Goal: Task Accomplishment & Management: Manage account settings

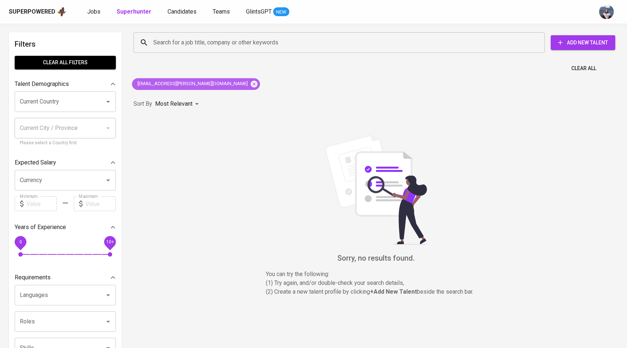
click at [251, 86] on icon at bounding box center [254, 83] width 7 height 7
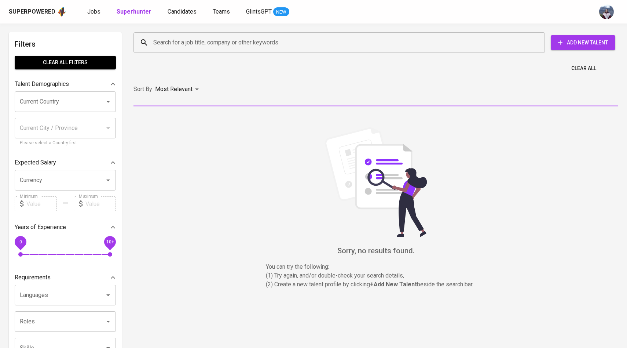
click at [193, 42] on input "Search for a job title, company or other keywords" at bounding box center [341, 43] width 379 height 14
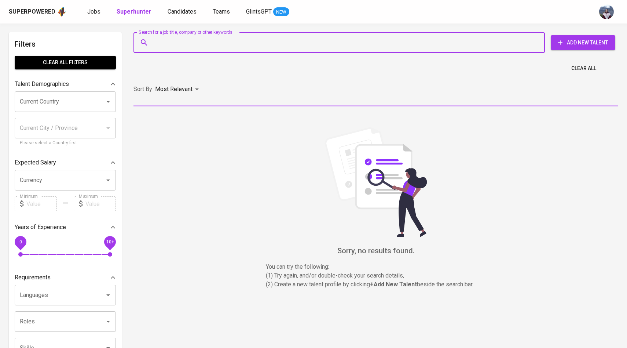
paste input "[EMAIL_ADDRESS][DOMAIN_NAME]"
type input "[EMAIL_ADDRESS][DOMAIN_NAME]"
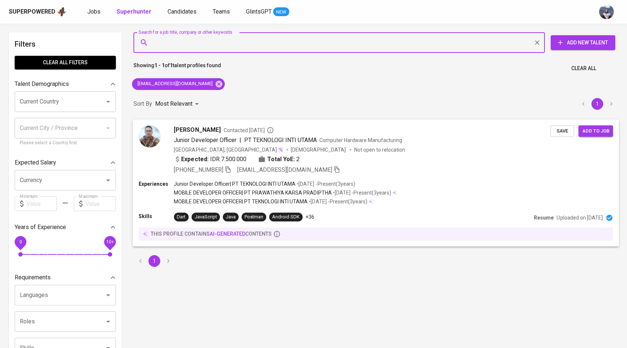
click at [147, 141] on img at bounding box center [150, 136] width 22 height 22
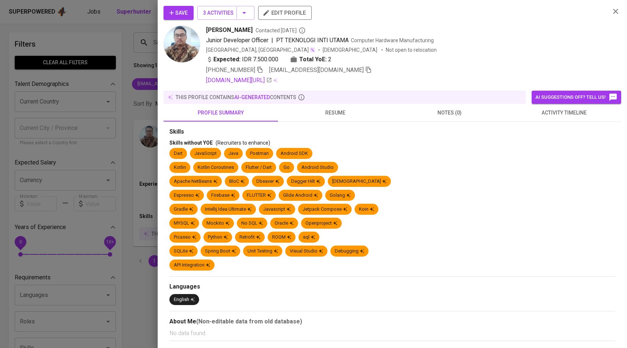
click at [571, 110] on span "activity timeline" at bounding box center [564, 112] width 106 height 9
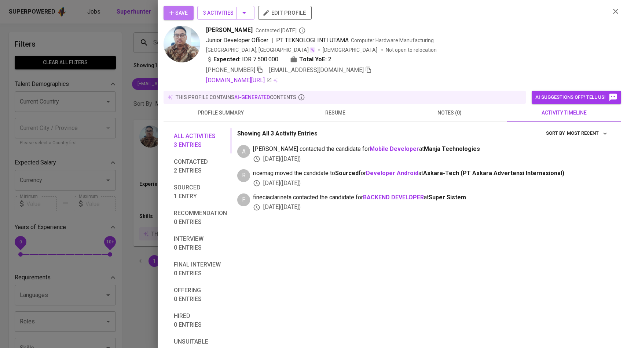
click at [185, 12] on span "Save" at bounding box center [179, 12] width 18 height 9
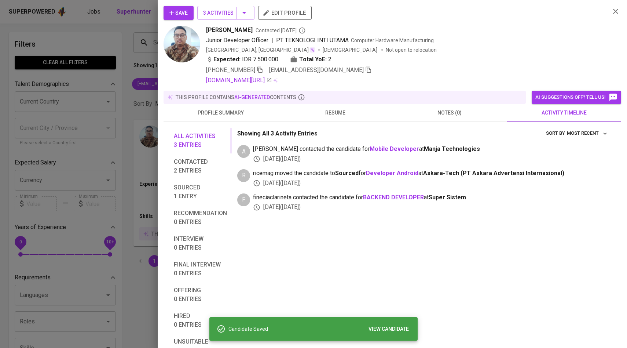
click at [115, 98] on div at bounding box center [313, 174] width 627 height 348
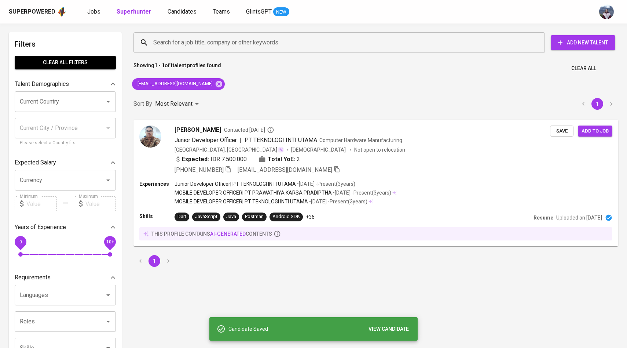
click at [173, 10] on span "Candidates" at bounding box center [182, 11] width 29 height 7
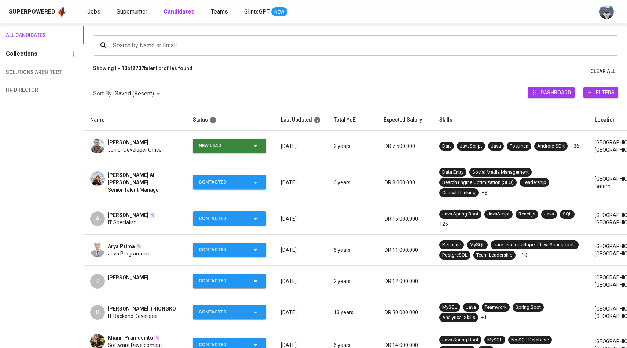
scroll to position [51, 0]
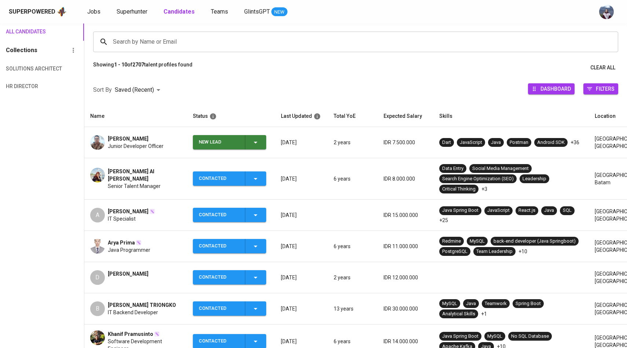
click at [255, 141] on icon "button" at bounding box center [255, 142] width 9 height 9
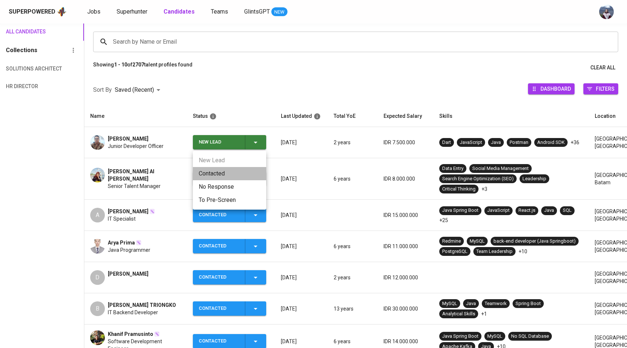
click at [220, 175] on li "Contacted" at bounding box center [229, 173] width 73 height 13
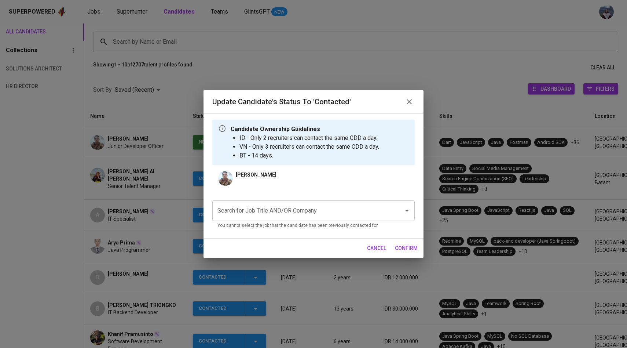
click at [255, 190] on div "[PERSON_NAME] Search for Job Title AND/OR Company Search for Job Title AND/OR C…" at bounding box center [313, 201] width 203 height 61
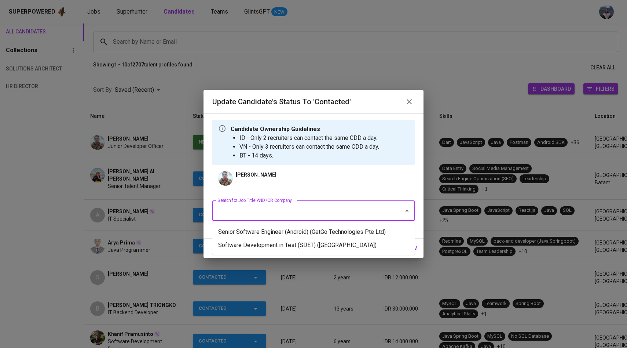
click at [253, 211] on input "Search for Job Title AND/OR Company" at bounding box center [303, 211] width 175 height 14
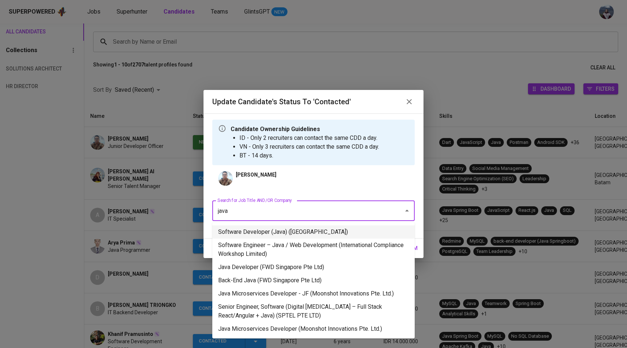
click at [262, 234] on li "Software Developer (Java) ([GEOGRAPHIC_DATA])" at bounding box center [313, 231] width 203 height 13
type input "java"
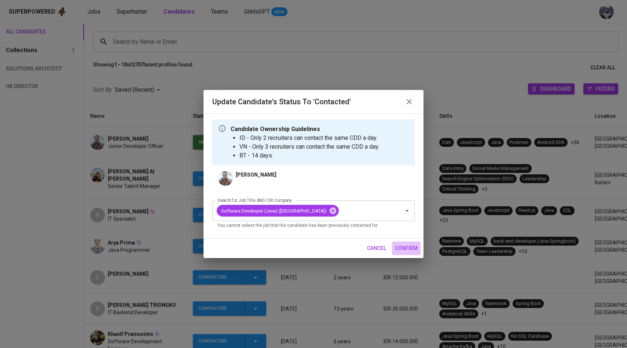
click at [401, 246] on span "confirm" at bounding box center [406, 248] width 23 height 9
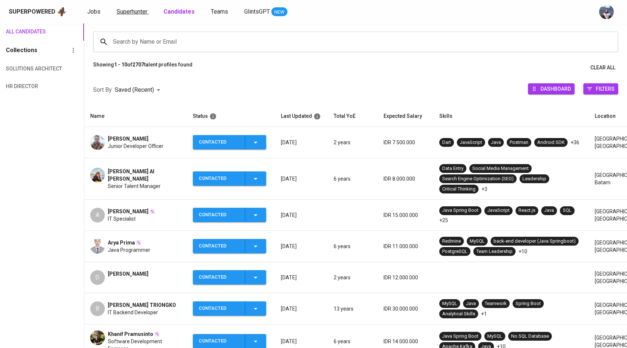
click at [135, 12] on span "Superhunter" at bounding box center [132, 11] width 31 height 7
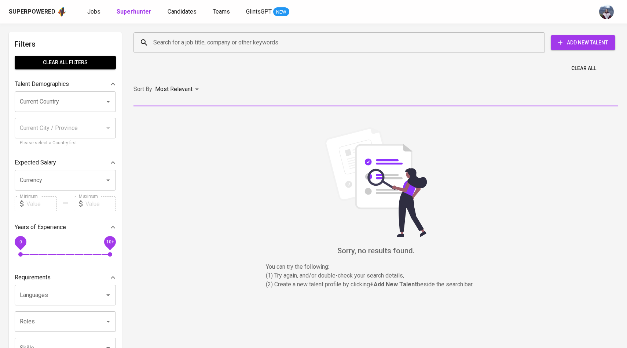
click at [171, 48] on input "Search for a job title, company or other keywords" at bounding box center [341, 43] width 379 height 14
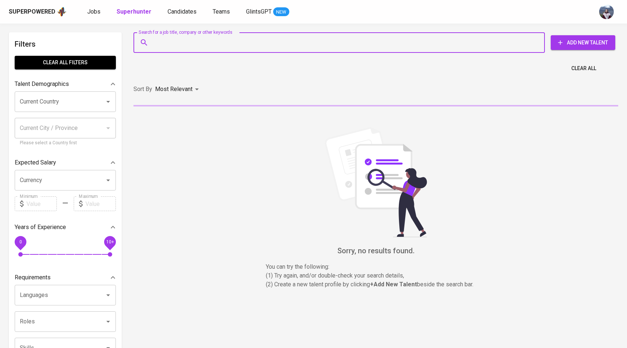
paste input "[EMAIL_ADDRESS][PERSON_NAME][DOMAIN_NAME]"
type input "[EMAIL_ADDRESS][PERSON_NAME][DOMAIN_NAME]"
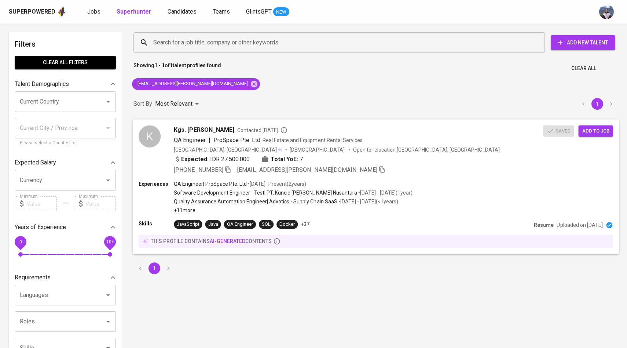
click at [154, 134] on div "K" at bounding box center [150, 136] width 22 height 22
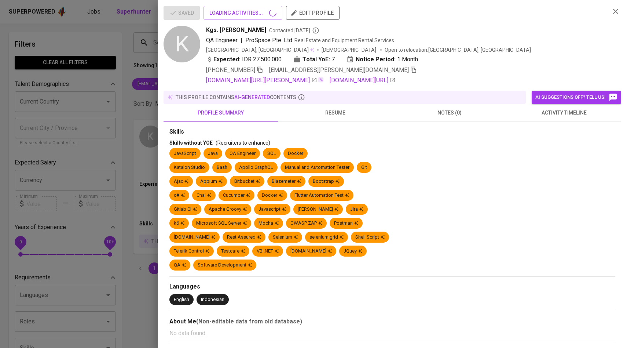
click at [561, 114] on span "activity timeline" at bounding box center [564, 112] width 106 height 9
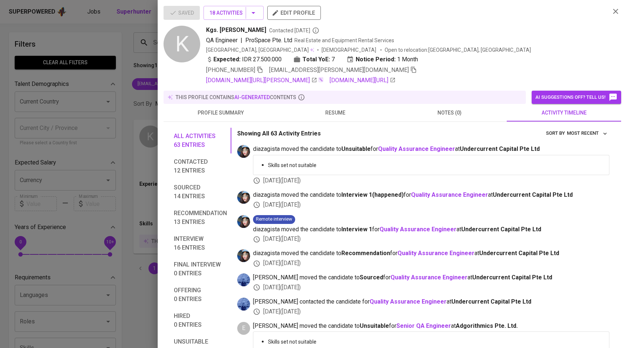
click at [88, 192] on div at bounding box center [313, 174] width 627 height 348
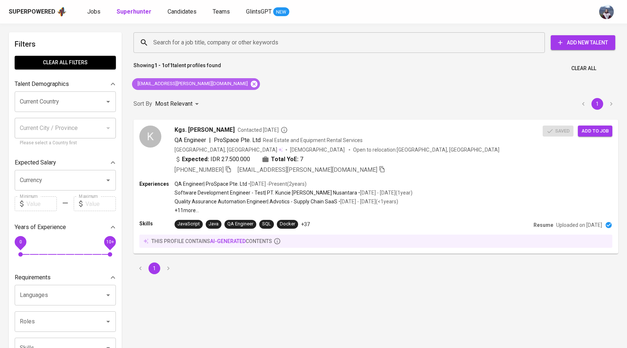
click at [251, 83] on icon at bounding box center [254, 83] width 7 height 7
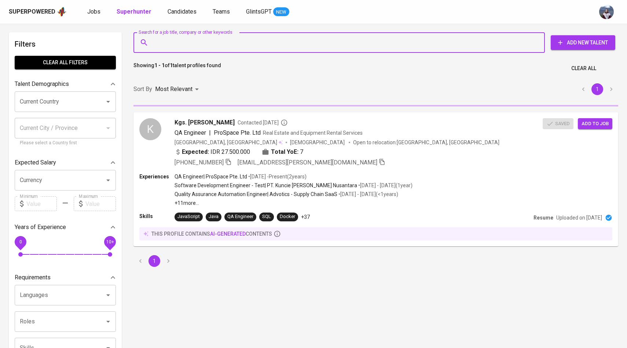
click at [205, 44] on input "Search for a job title, company or other keywords" at bounding box center [341, 43] width 379 height 14
paste input "[EMAIL_ADDRESS][DOMAIN_NAME]"
type input "[EMAIL_ADDRESS][DOMAIN_NAME]"
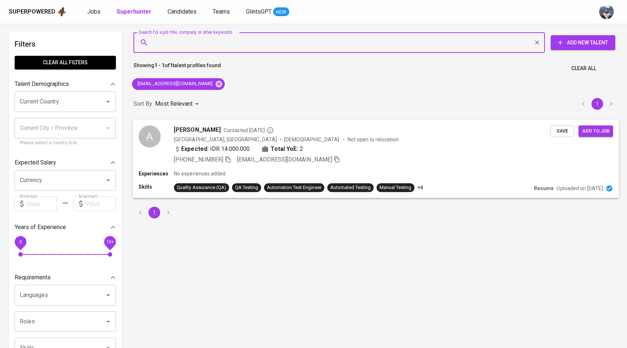
click at [153, 141] on div "A" at bounding box center [150, 136] width 22 height 22
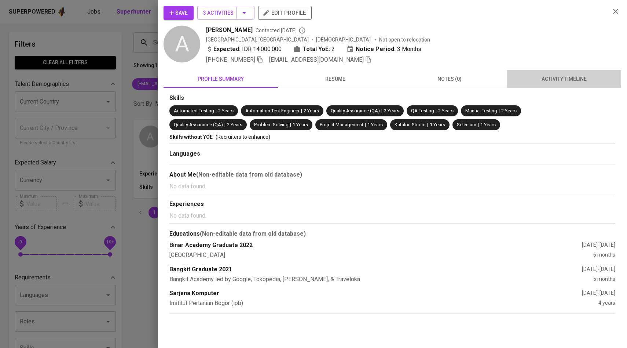
click at [567, 73] on button "activity timeline" at bounding box center [564, 79] width 114 height 18
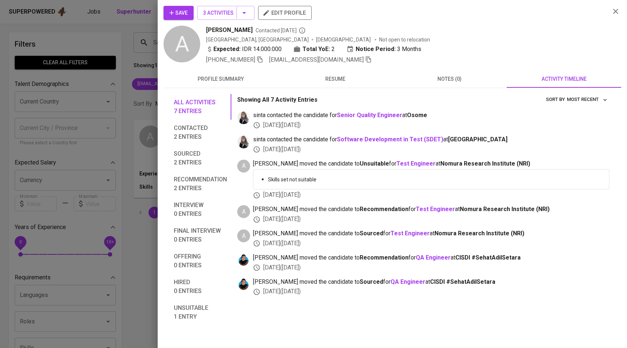
click at [113, 107] on div at bounding box center [313, 174] width 627 height 348
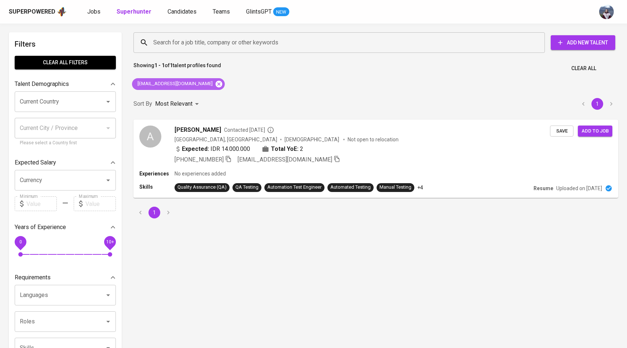
click at [216, 82] on icon at bounding box center [219, 83] width 7 height 7
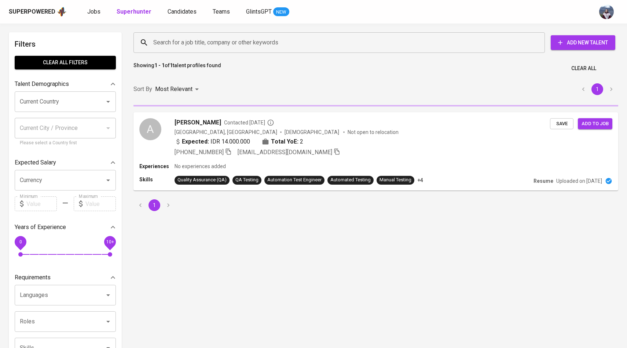
click at [199, 49] on input "Search for a job title, company or other keywords" at bounding box center [341, 43] width 379 height 14
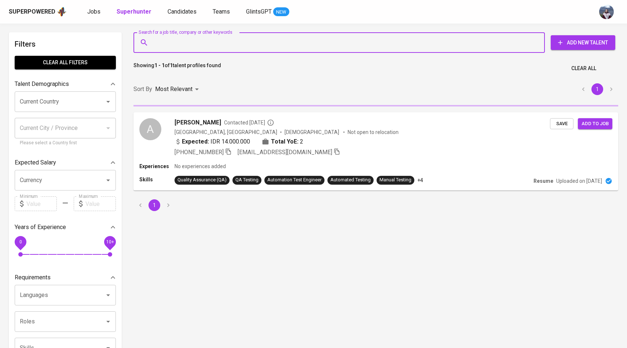
paste input "[EMAIL_ADDRESS][DOMAIN_NAME]"
type input "[EMAIL_ADDRESS][DOMAIN_NAME]"
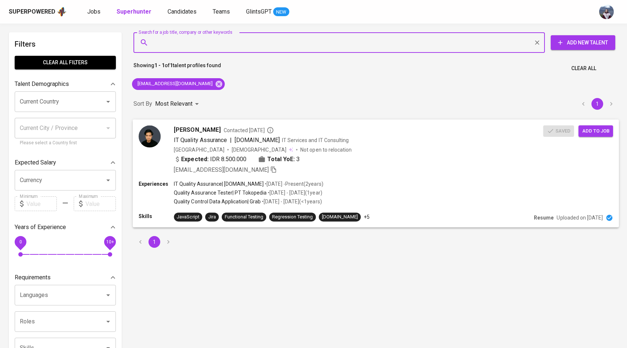
click at [147, 148] on div at bounding box center [150, 149] width 22 height 49
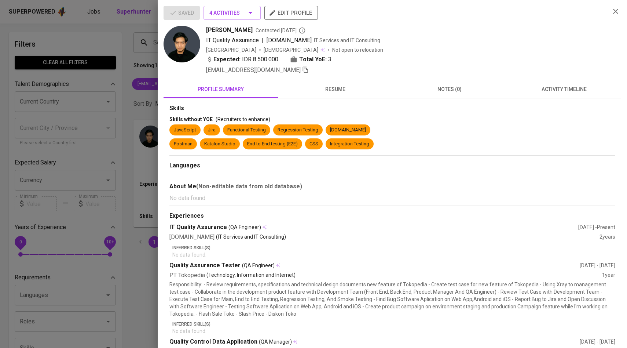
click at [546, 96] on button "activity timeline" at bounding box center [564, 89] width 114 height 18
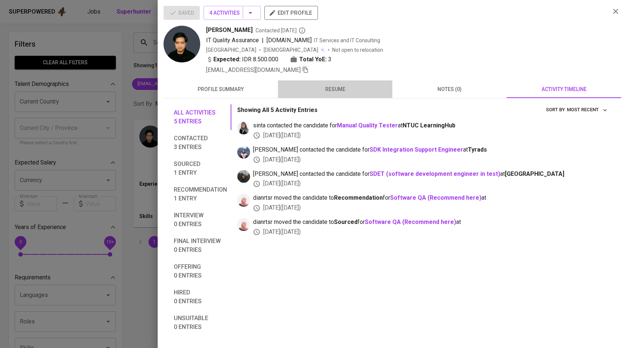
click at [337, 96] on button "resume" at bounding box center [335, 89] width 114 height 18
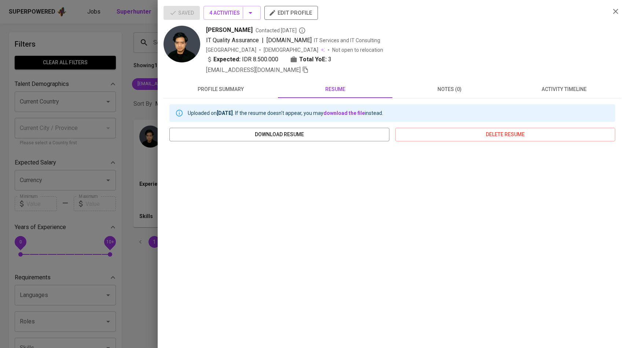
click at [96, 143] on div at bounding box center [313, 174] width 627 height 348
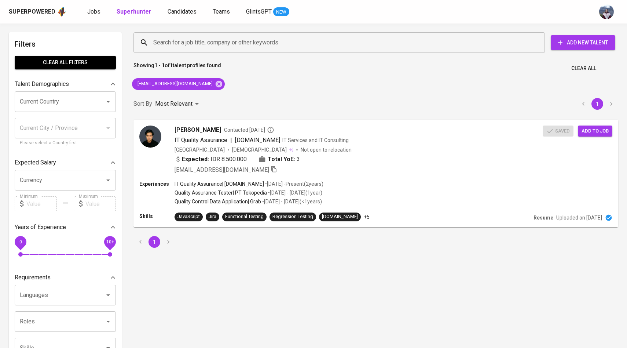
click at [183, 10] on span "Candidates" at bounding box center [182, 11] width 29 height 7
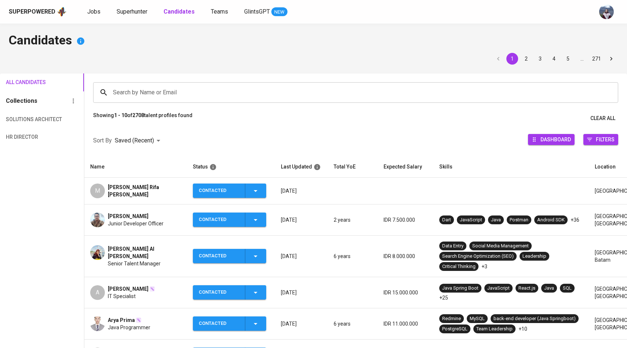
click at [187, 93] on input "Search by Name or Email" at bounding box center [357, 92] width 493 height 14
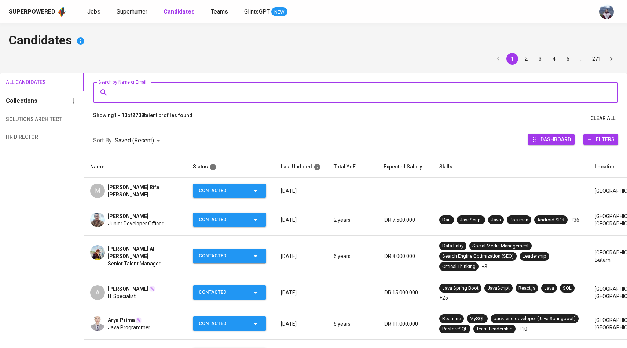
paste input "[EMAIL_ADDRESS][DOMAIN_NAME]"
type input "[EMAIL_ADDRESS][DOMAIN_NAME]"
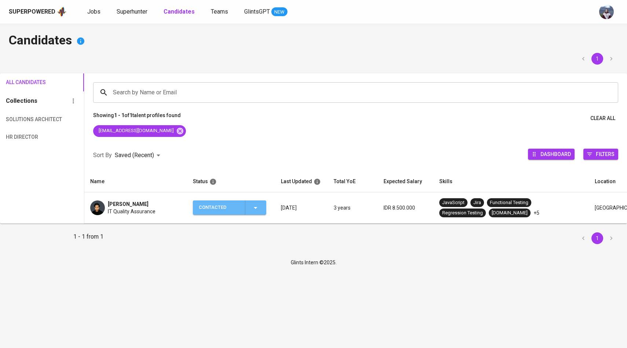
click at [258, 210] on icon "button" at bounding box center [255, 207] width 9 height 9
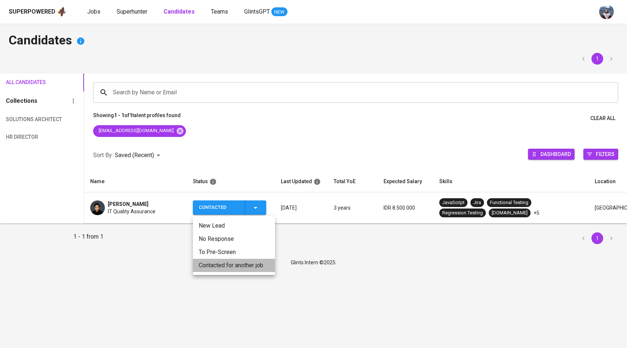
click at [240, 265] on li "Contacted for another job" at bounding box center [234, 265] width 82 height 13
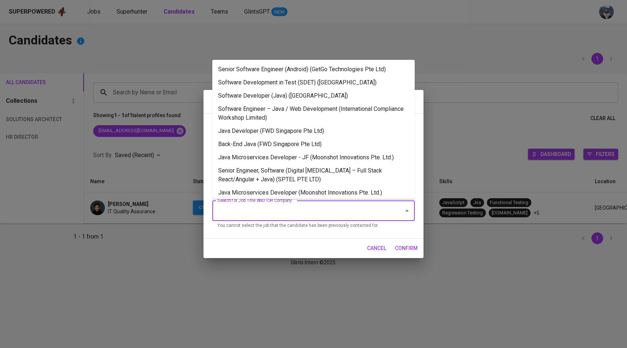
click at [284, 210] on input "Search for Job Title AND/OR Company" at bounding box center [303, 211] width 175 height 14
click at [313, 64] on li "Senior Software Engineer (Android) (GetGo Technologies Pte Ltd)" at bounding box center [313, 69] width 203 height 13
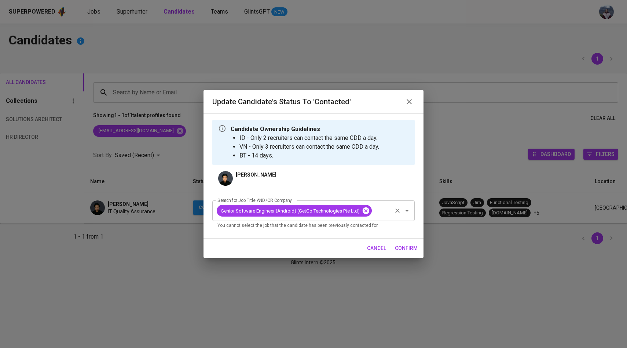
click at [363, 209] on icon at bounding box center [366, 210] width 7 height 7
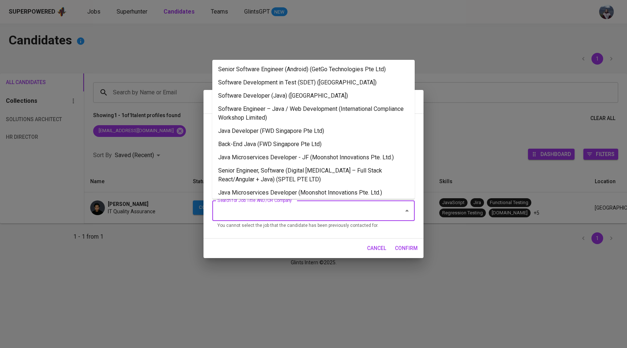
click at [346, 211] on input "Search for Job Title AND/OR Company" at bounding box center [303, 211] width 175 height 14
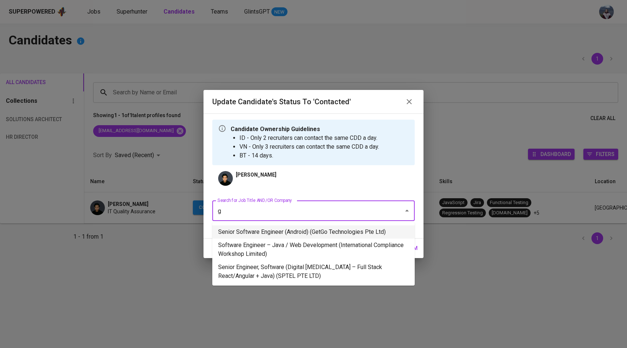
click at [371, 233] on li "Senior Software Engineer (Android) (GetGo Technologies Pte Ltd)" at bounding box center [313, 231] width 203 height 13
type input "g"
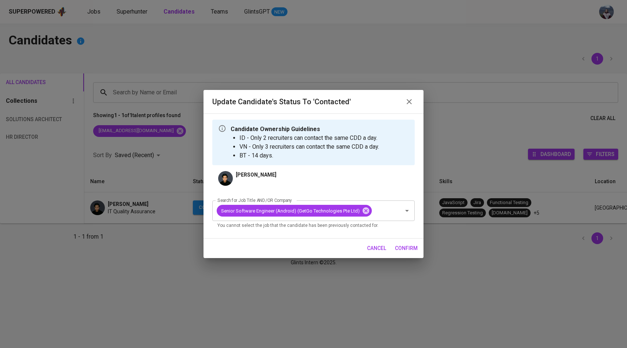
click at [401, 248] on span "confirm" at bounding box center [406, 248] width 23 height 9
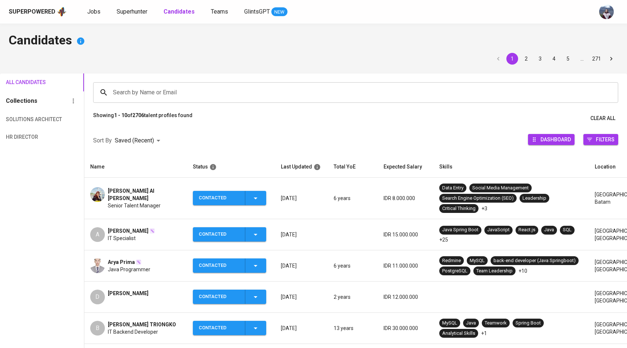
scroll to position [17, 0]
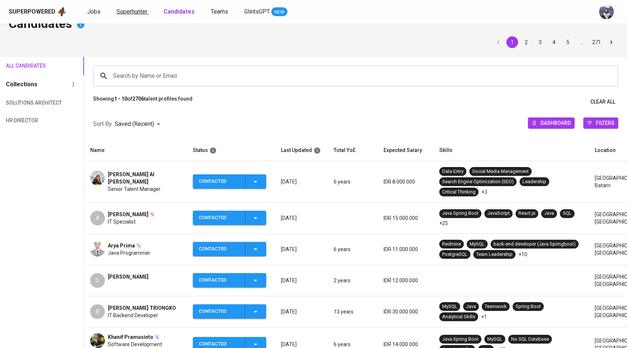
click at [136, 11] on span "Superhunter" at bounding box center [132, 11] width 31 height 7
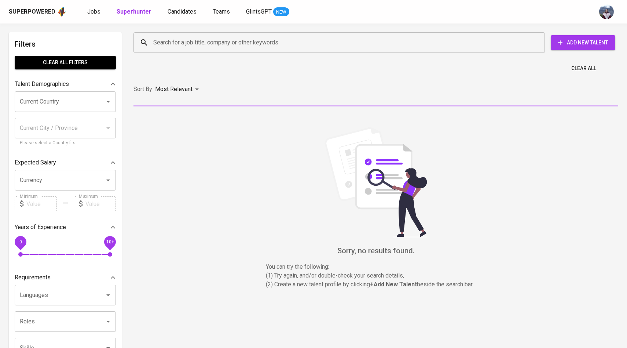
click at [170, 41] on input "Search for a job title, company or other keywords" at bounding box center [341, 43] width 379 height 14
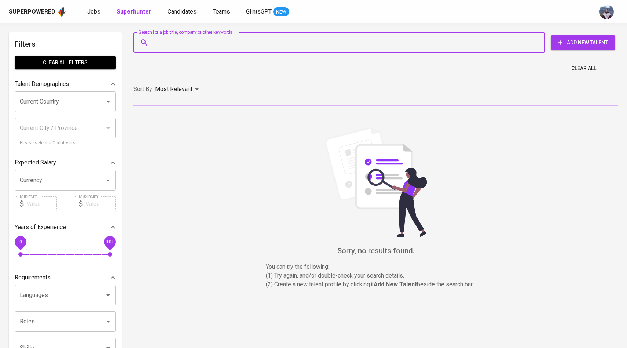
paste input "[EMAIL_ADDRESS][DOMAIN_NAME]"
type input "[EMAIL_ADDRESS][DOMAIN_NAME]"
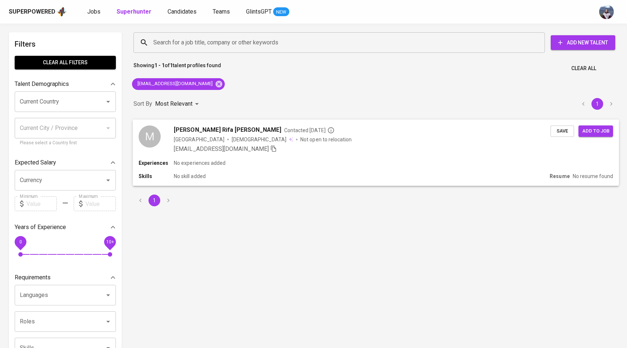
click at [159, 134] on div "M" at bounding box center [150, 136] width 22 height 22
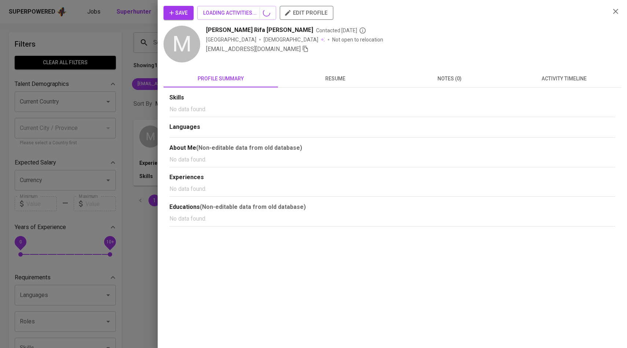
click at [559, 84] on button "activity timeline" at bounding box center [564, 79] width 114 height 18
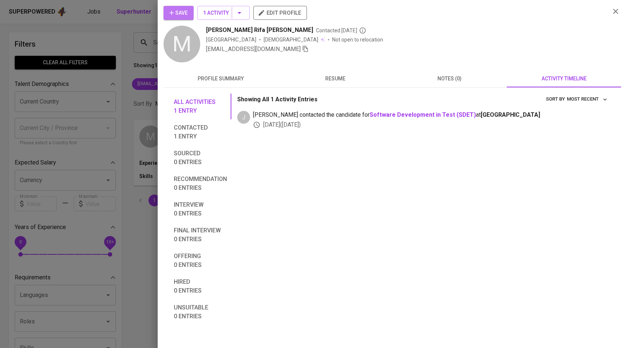
click at [179, 13] on span "Save" at bounding box center [179, 12] width 18 height 9
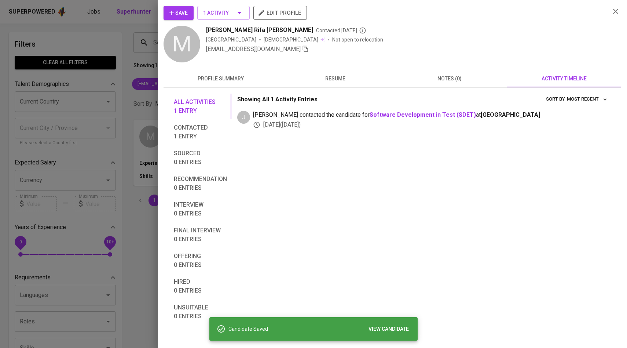
click at [92, 101] on div at bounding box center [313, 174] width 627 height 348
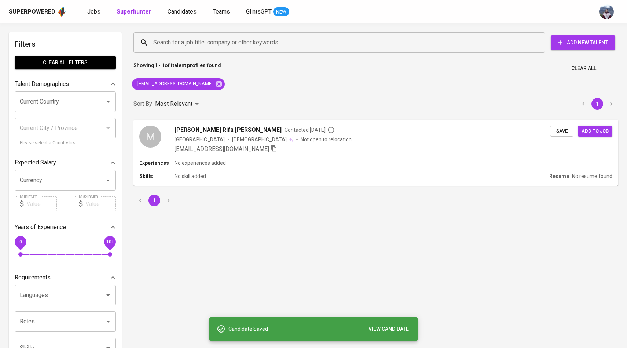
click at [185, 14] on span "Candidates" at bounding box center [182, 11] width 29 height 7
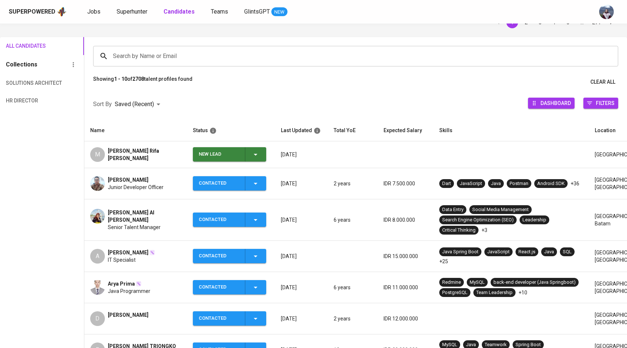
scroll to position [41, 0]
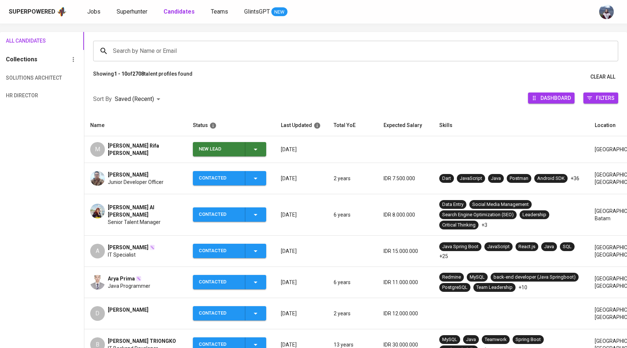
click at [255, 145] on icon "button" at bounding box center [255, 149] width 9 height 9
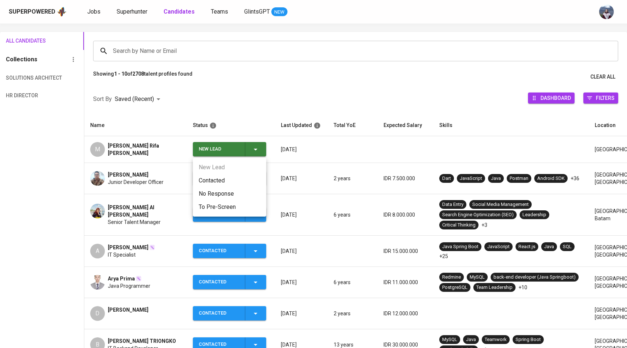
click at [222, 176] on li "Contacted" at bounding box center [229, 180] width 73 height 13
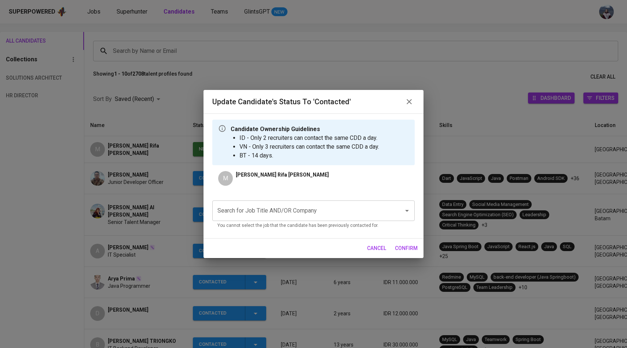
click at [251, 212] on input "Search for Job Title AND/OR Company" at bounding box center [303, 211] width 175 height 14
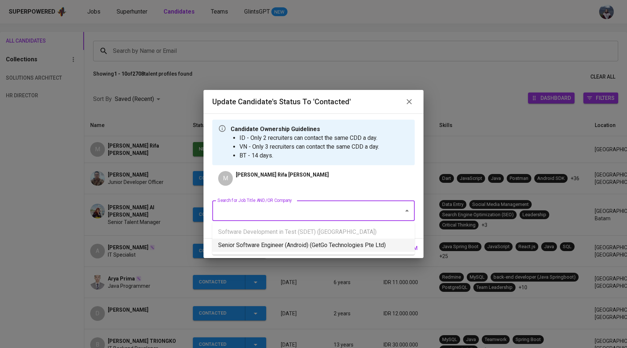
click at [247, 242] on li "Senior Software Engineer (Android) (GetGo Technologies Pte Ltd)" at bounding box center [313, 244] width 203 height 13
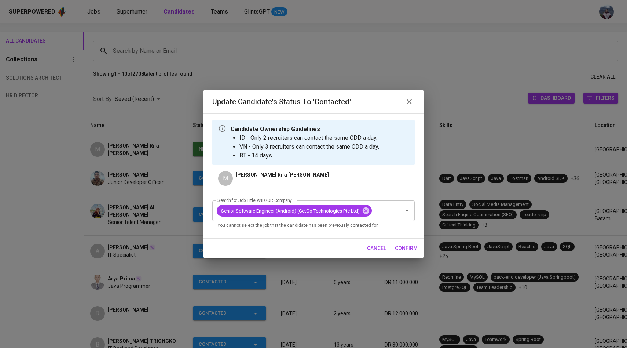
click at [411, 247] on span "confirm" at bounding box center [406, 248] width 23 height 9
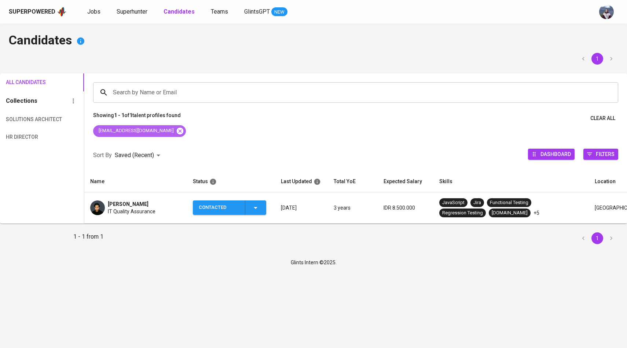
click at [176, 128] on icon at bounding box center [179, 130] width 7 height 7
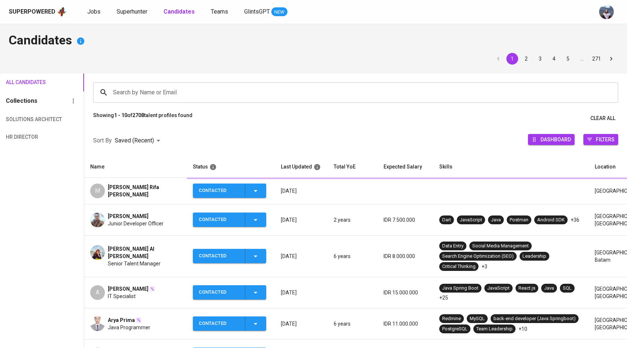
click at [177, 95] on input "Search by Name or Email" at bounding box center [357, 92] width 493 height 14
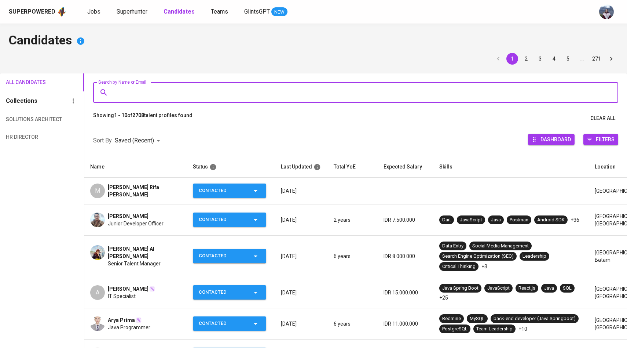
click at [128, 12] on span "Superhunter" at bounding box center [132, 11] width 31 height 7
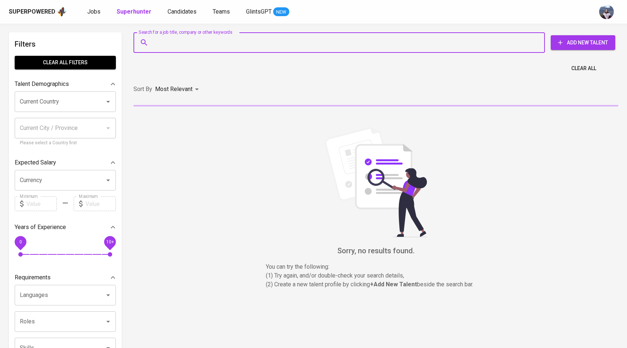
click at [164, 36] on input "Search for a job title, company or other keywords" at bounding box center [341, 43] width 379 height 14
paste input "shafirayumh@gmail.com"
type input "shafirayumh@gmail.com"
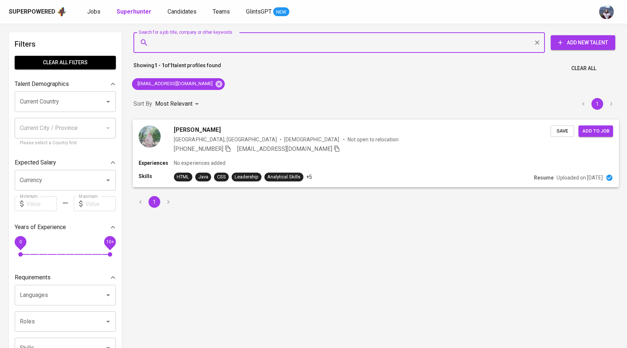
click at [153, 143] on img at bounding box center [150, 136] width 22 height 22
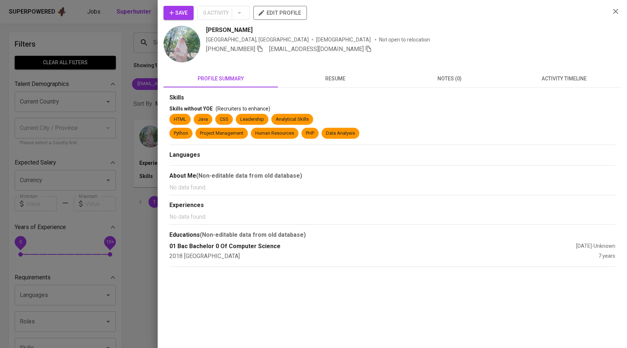
click at [558, 80] on span "activity timeline" at bounding box center [564, 78] width 106 height 9
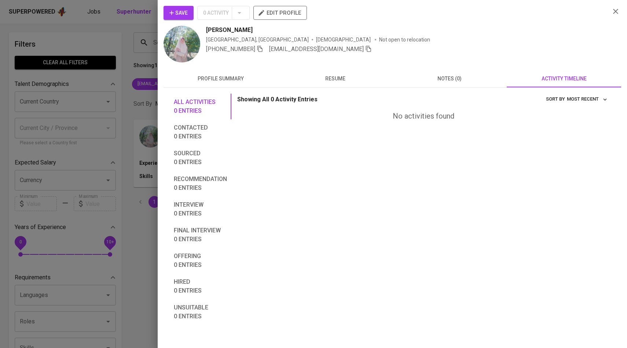
click at [177, 10] on span "Save" at bounding box center [179, 12] width 18 height 9
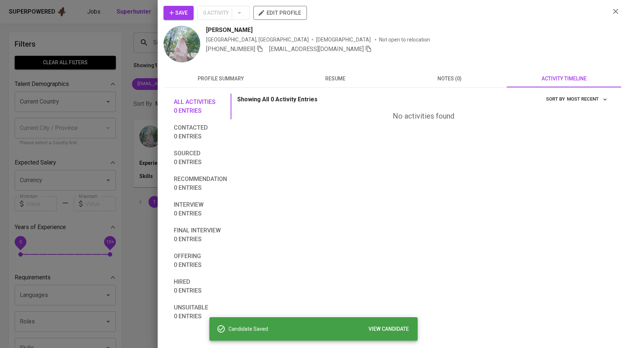
click at [132, 108] on div at bounding box center [313, 174] width 627 height 348
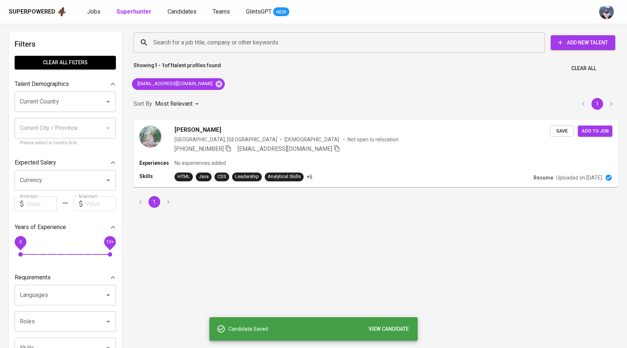
click at [172, 18] on div "Superpowered Jobs Superhunter Candidates Teams GlintsGPT NEW" at bounding box center [313, 11] width 627 height 23
click at [175, 12] on span "Candidates" at bounding box center [182, 11] width 29 height 7
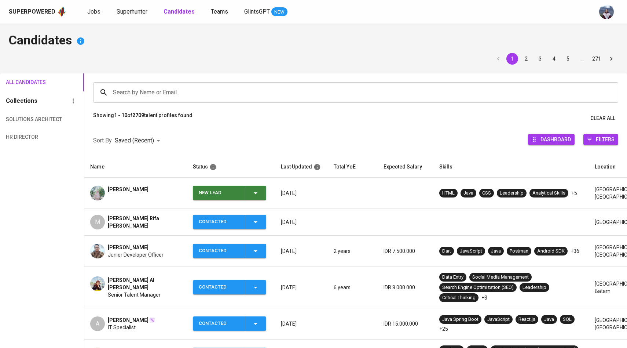
scroll to position [45, 0]
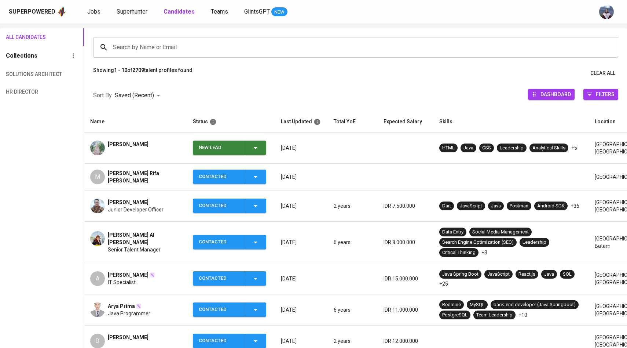
click at [254, 147] on icon "button" at bounding box center [256, 148] width 4 height 2
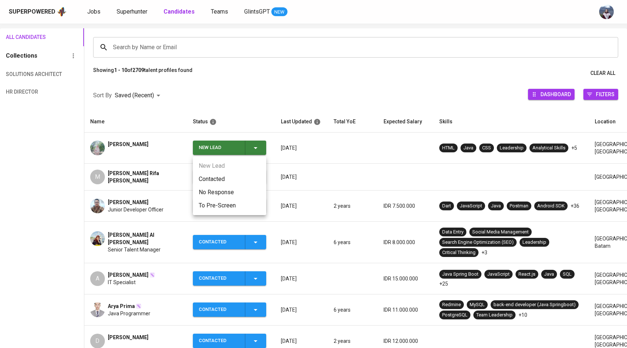
click at [218, 178] on li "Contacted" at bounding box center [229, 178] width 73 height 13
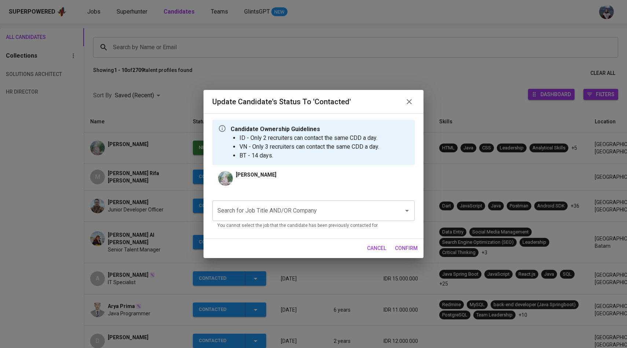
click at [240, 206] on input "Search for Job Title AND/OR Company" at bounding box center [303, 211] width 175 height 14
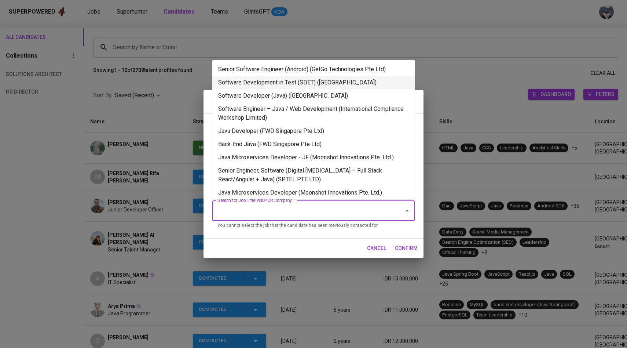
click at [297, 82] on li "Software Development in Test (SDET) ([GEOGRAPHIC_DATA])" at bounding box center [313, 82] width 203 height 13
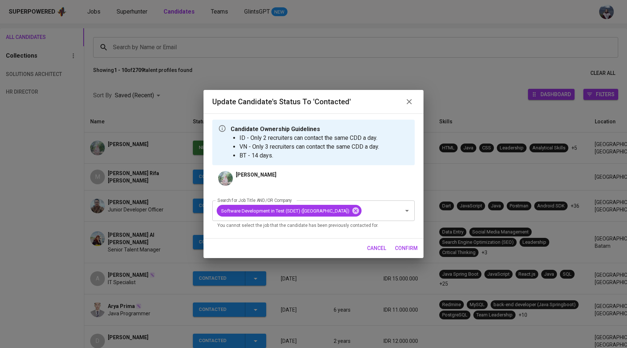
click at [407, 253] on span "confirm" at bounding box center [406, 248] width 23 height 9
